Goal: Task Accomplishment & Management: Manage account settings

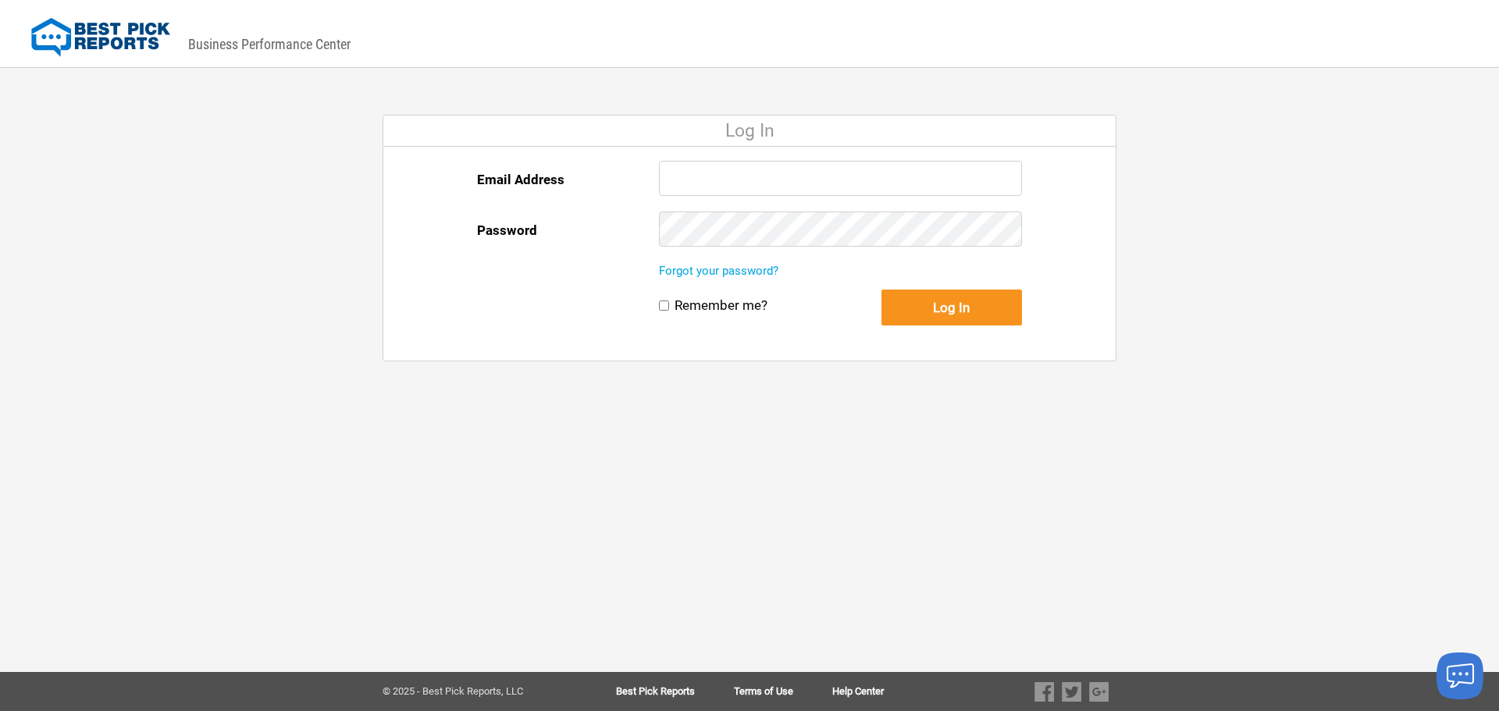
type input "[EMAIL_ADDRESS][DOMAIN_NAME]"
click at [974, 307] on button "Log In" at bounding box center [951, 308] width 140 height 36
type input "[EMAIL_ADDRESS][DOMAIN_NAME]"
click at [962, 314] on button "Log In" at bounding box center [951, 308] width 140 height 36
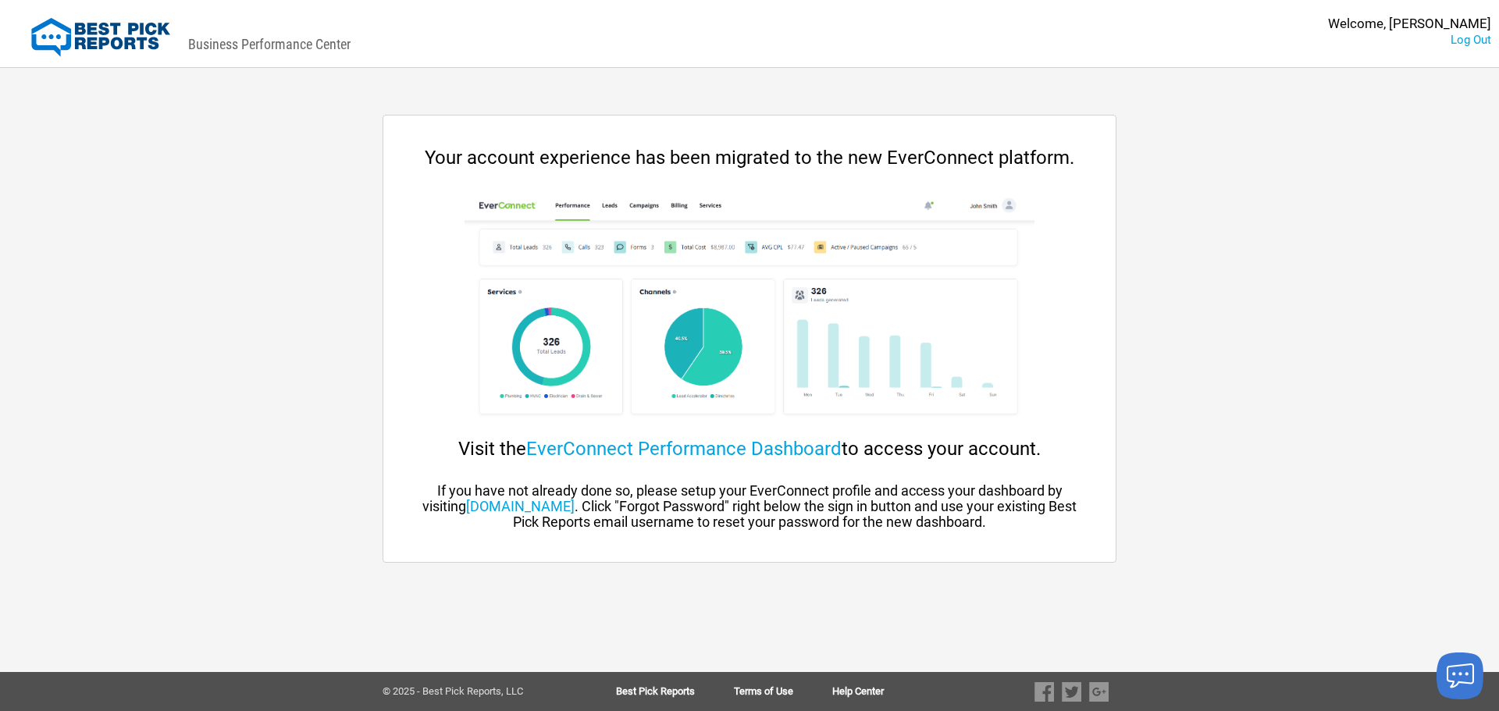
click at [799, 464] on div "Your account experience has been migrated to the new EverConnect platform. Visi…" at bounding box center [749, 338] width 732 height 383
click at [802, 446] on link "EverConnect Performance Dashboard" at bounding box center [683, 449] width 315 height 22
